Goal: Transaction & Acquisition: Obtain resource

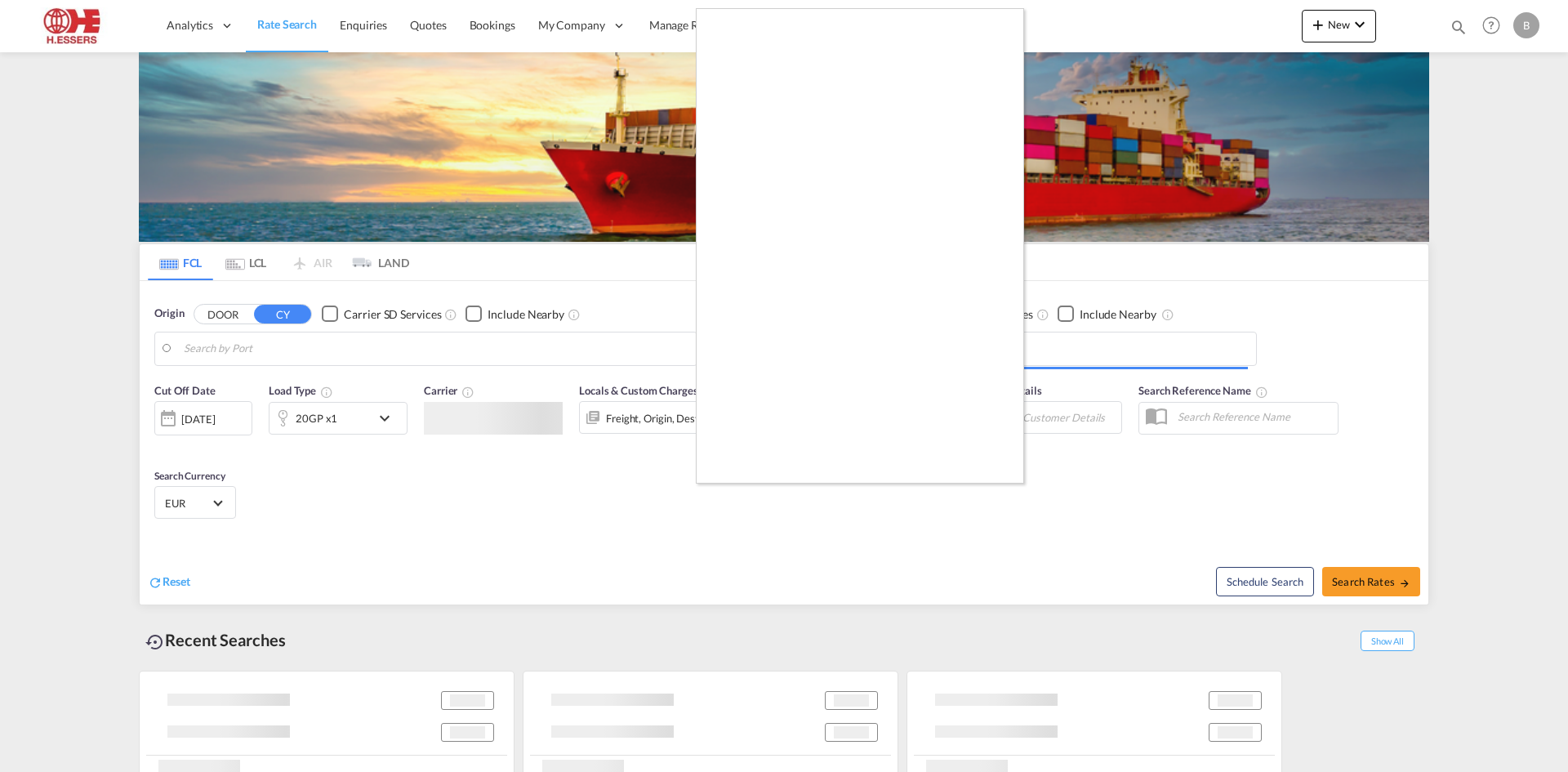
type input "[GEOGRAPHIC_DATA], BEANR"
type input "Dongjiangkou, [GEOGRAPHIC_DATA], CNDJK"
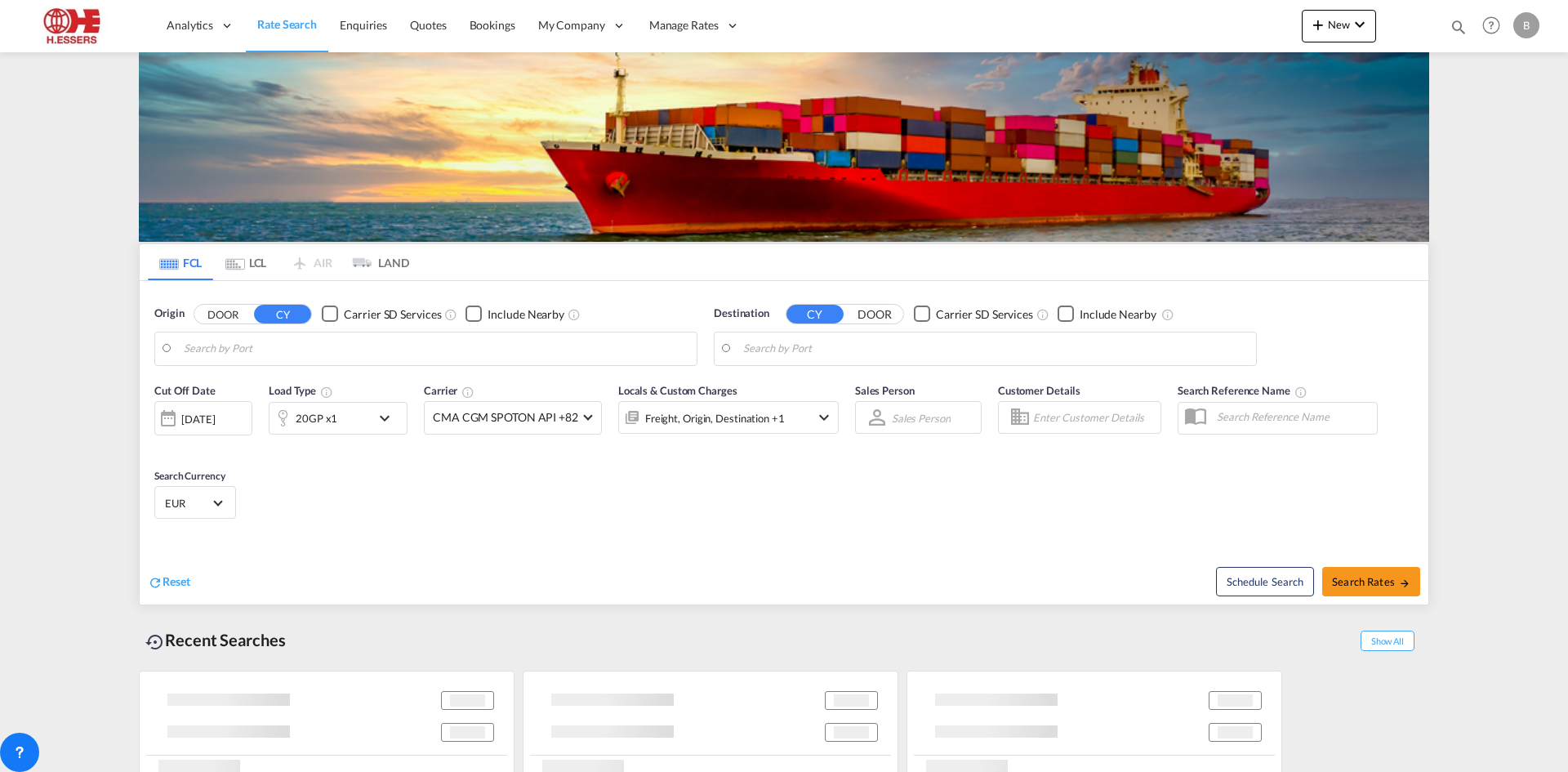
type input "[GEOGRAPHIC_DATA], BEANR"
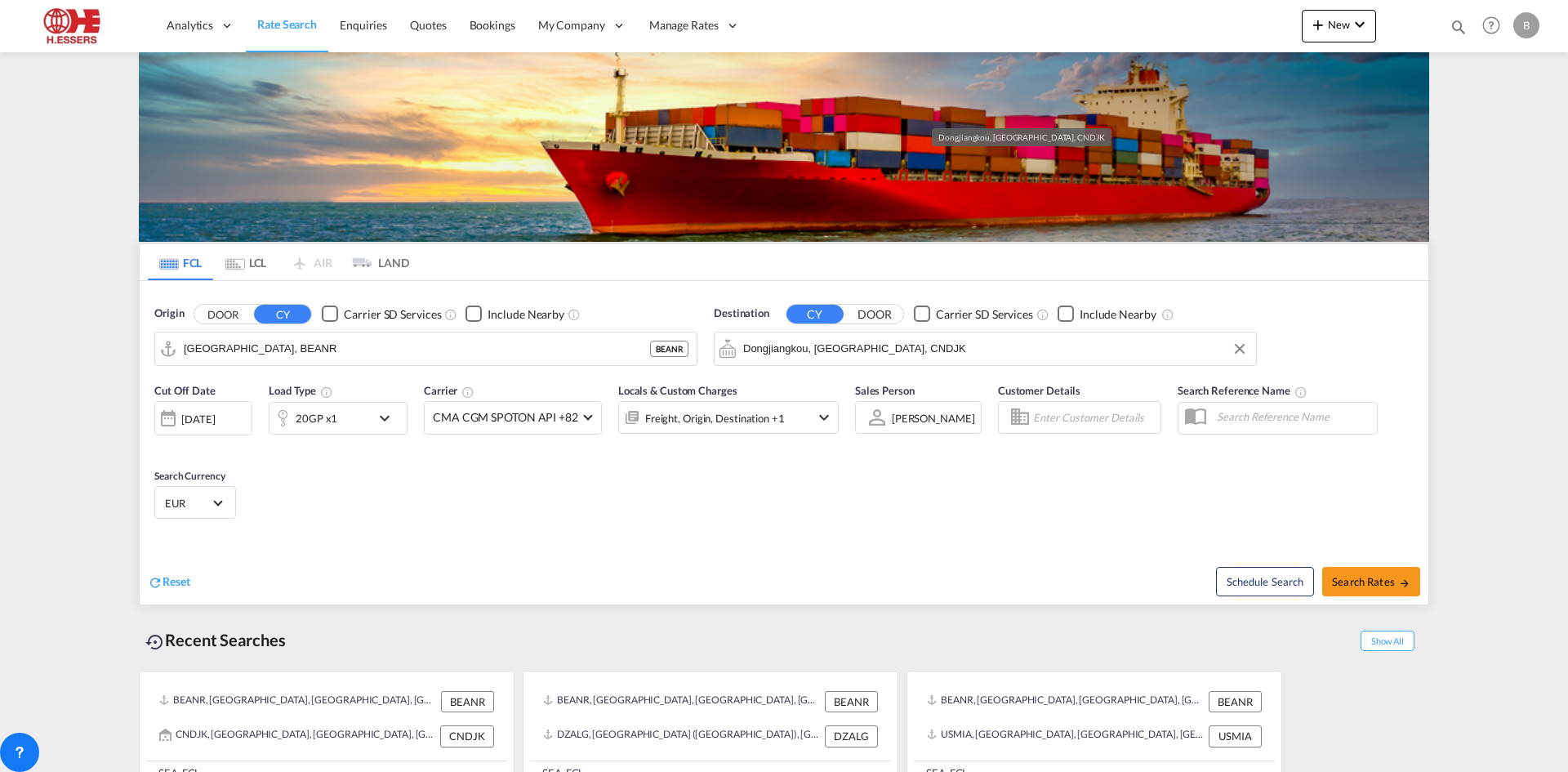
click at [899, 337] on input "Dongjiangkou, [GEOGRAPHIC_DATA], CNDJK" at bounding box center [995, 349] width 505 height 25
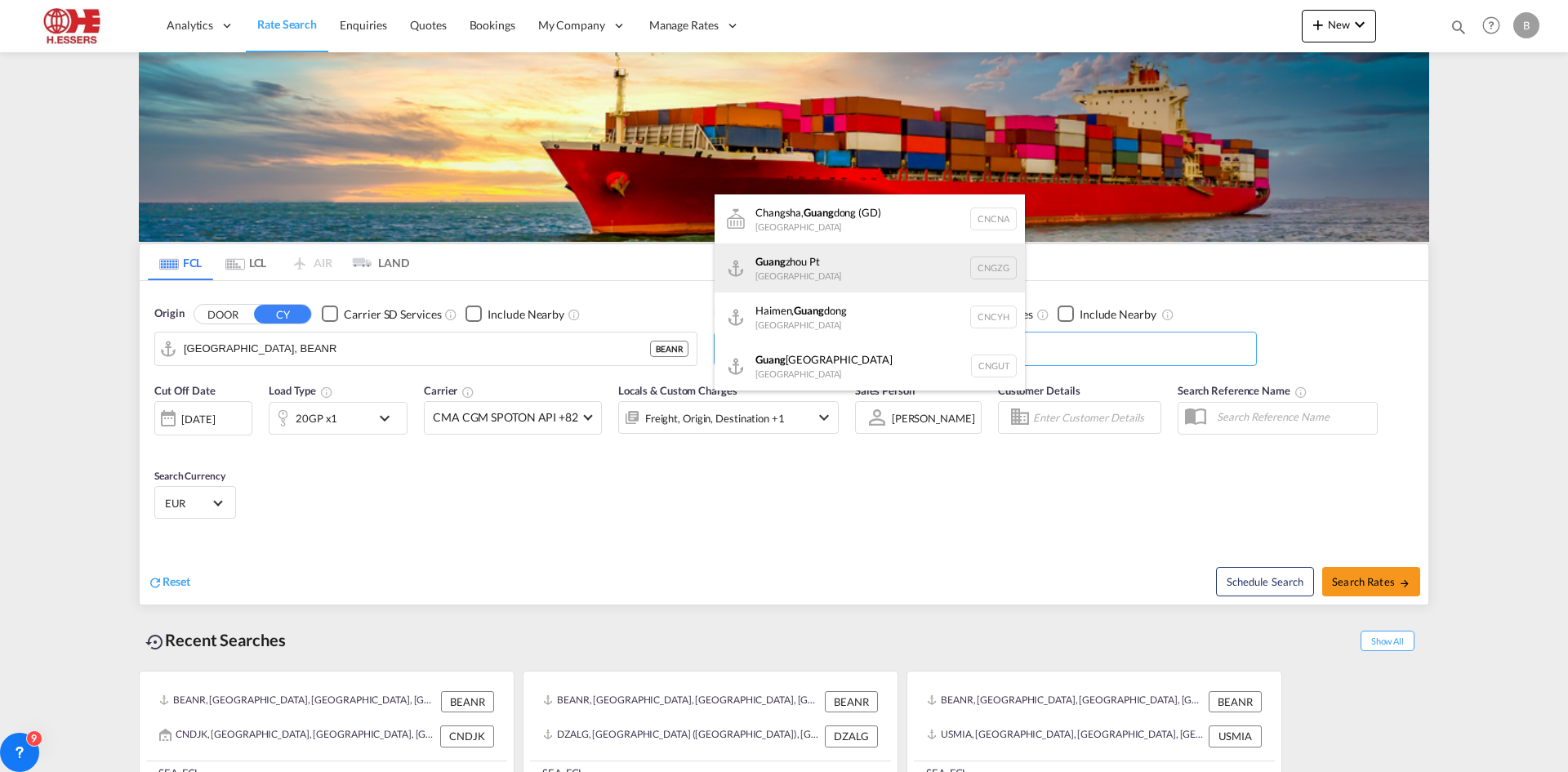
click at [801, 266] on div "Guang zhou Pt China CNGZG" at bounding box center [869, 267] width 310 height 49
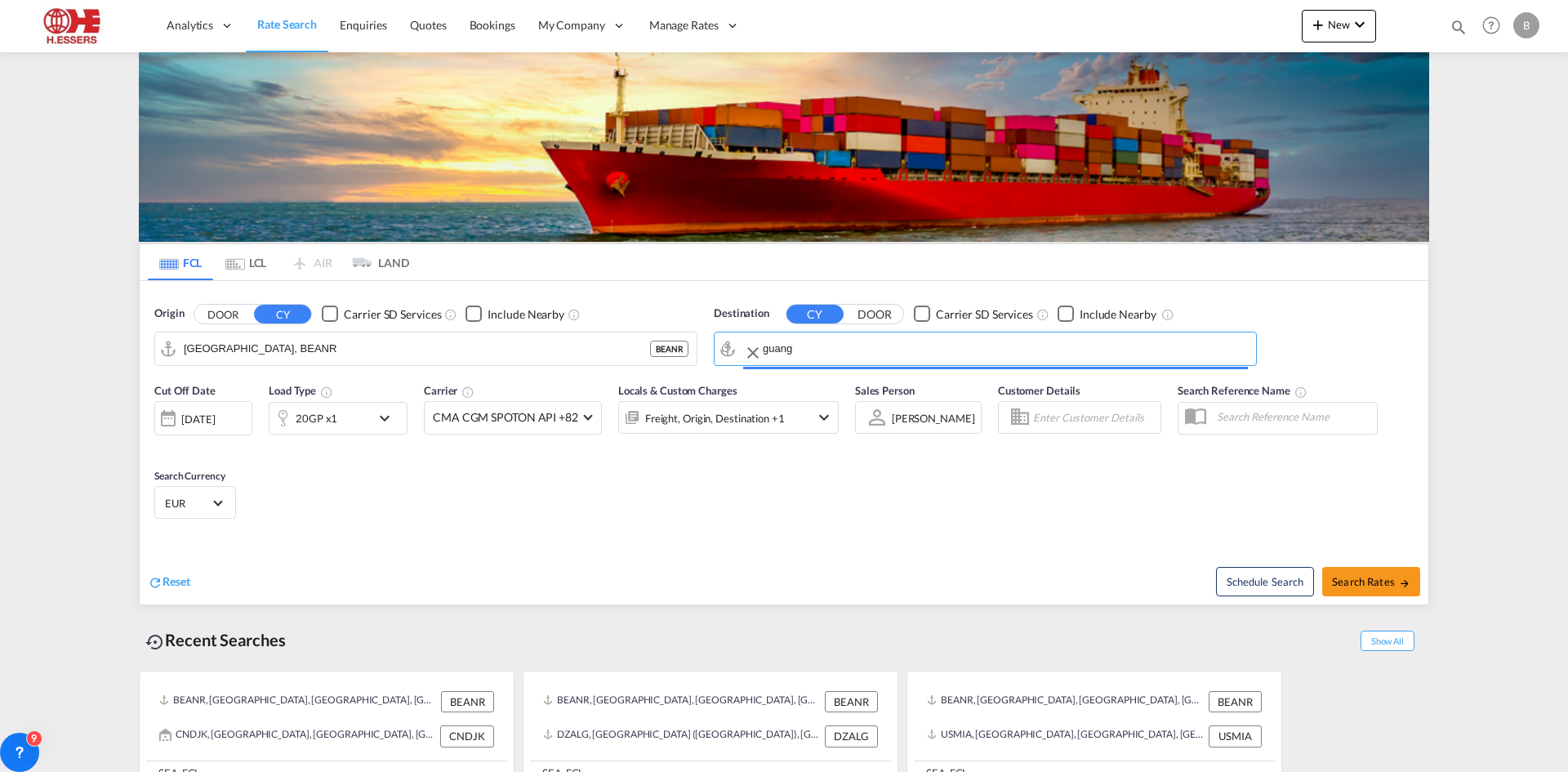
type input "Guangzhou Pt, CNGZG"
click at [1357, 567] on button "Search Rates" at bounding box center [1371, 582] width 98 height 30
type input "BEANR to CNGZG / 9 Sep 2025"
